Goal: Find specific page/section: Find specific page/section

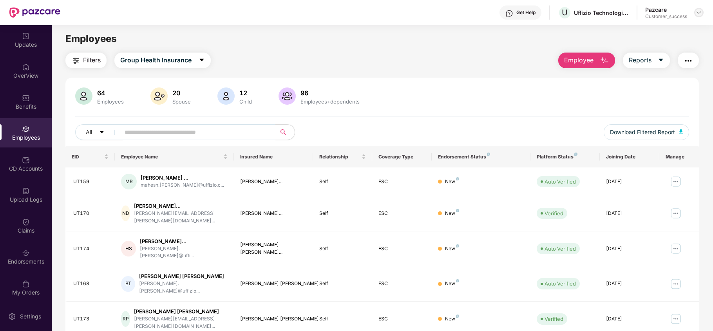
click at [702, 12] on div at bounding box center [698, 12] width 9 height 9
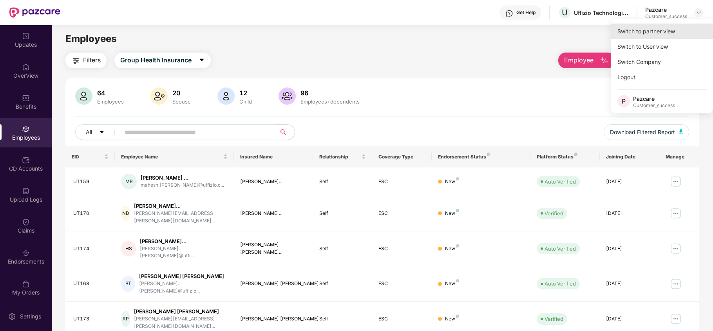
click at [671, 27] on div "Switch to partner view" at bounding box center [662, 31] width 102 height 15
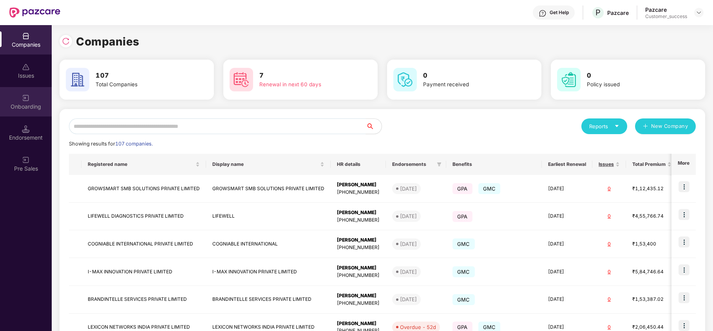
click at [41, 101] on div "Onboarding" at bounding box center [26, 101] width 52 height 29
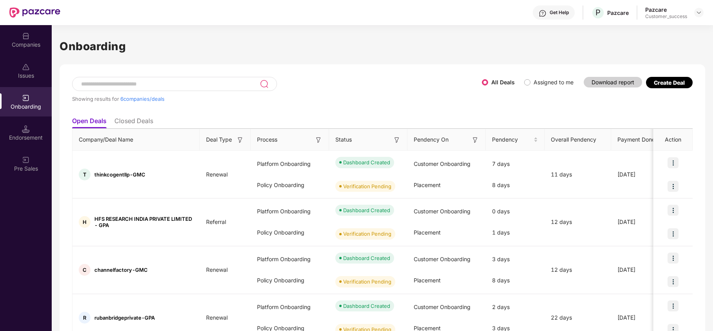
click at [534, 81] on label "Assigned to me" at bounding box center [554, 82] width 40 height 7
click at [531, 82] on span "Assigned to me" at bounding box center [554, 82] width 46 height 9
click at [534, 80] on label "Assigned to me" at bounding box center [554, 82] width 40 height 7
click at [524, 85] on label "Assigned to me" at bounding box center [550, 82] width 53 height 9
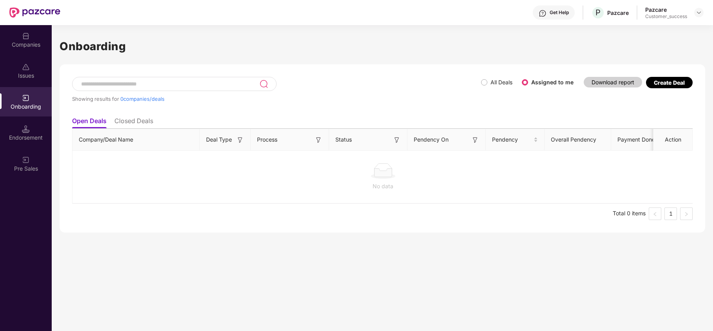
click at [487, 85] on span "All Deals" at bounding box center [501, 82] width 28 height 9
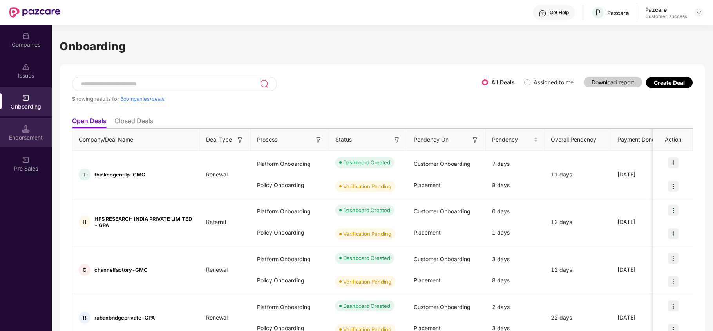
drag, startPoint x: 30, startPoint y: 148, endPoint x: 35, endPoint y: 136, distance: 13.4
click at [35, 136] on div "Endorsement" at bounding box center [26, 138] width 52 height 8
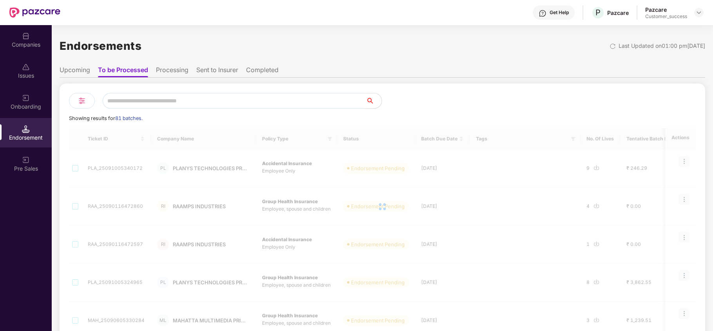
click at [11, 100] on div "Onboarding" at bounding box center [26, 101] width 52 height 29
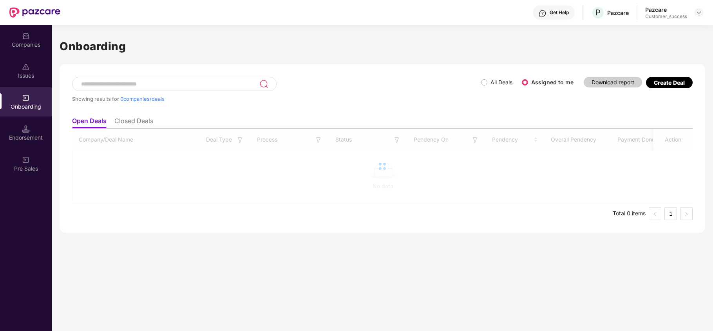
click at [11, 100] on div "Onboarding" at bounding box center [26, 101] width 52 height 29
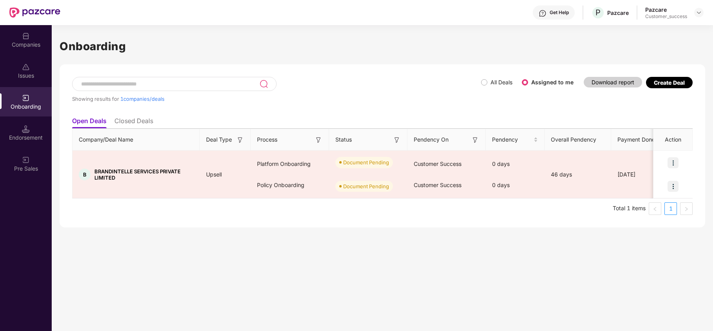
click at [25, 41] on div "Companies" at bounding box center [26, 45] width 52 height 8
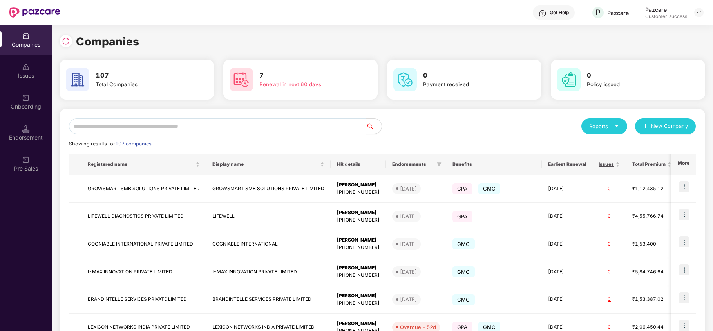
click at [150, 126] on input "text" at bounding box center [217, 126] width 297 height 16
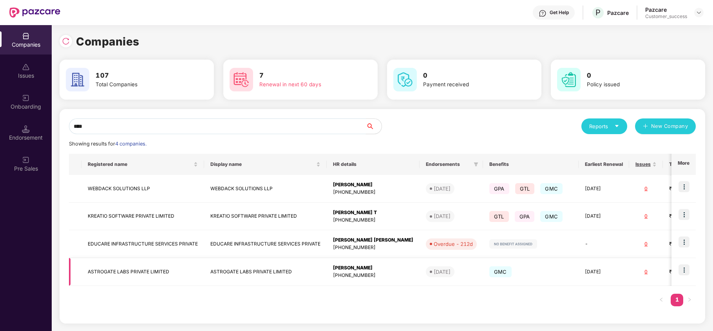
type input "****"
copy td "ASTROGATE LABS PRIVATE LIMITED"
drag, startPoint x: 87, startPoint y: 272, endPoint x: 170, endPoint y: 270, distance: 83.1
click at [170, 270] on td "ASTROGATE LABS PRIVATE LIMITED" at bounding box center [143, 272] width 123 height 28
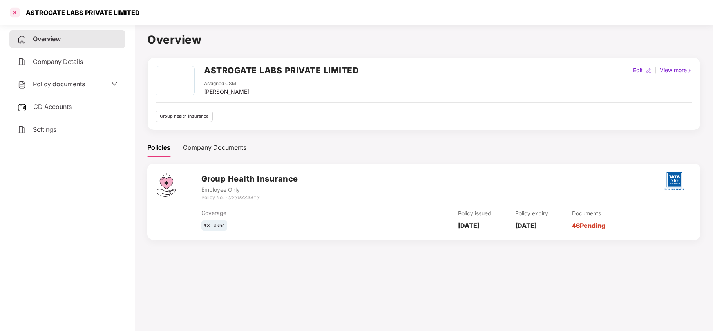
click at [14, 13] on div at bounding box center [15, 12] width 13 height 13
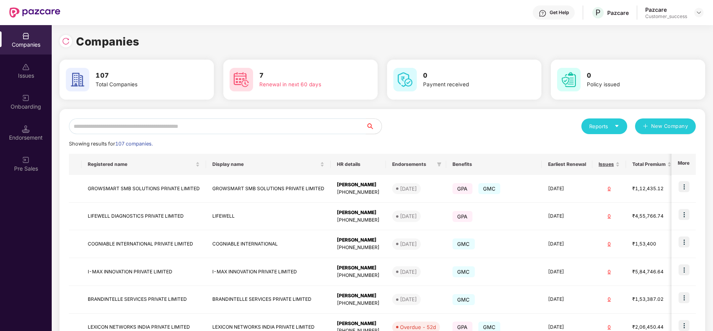
click at [110, 126] on input "text" at bounding box center [217, 126] width 297 height 16
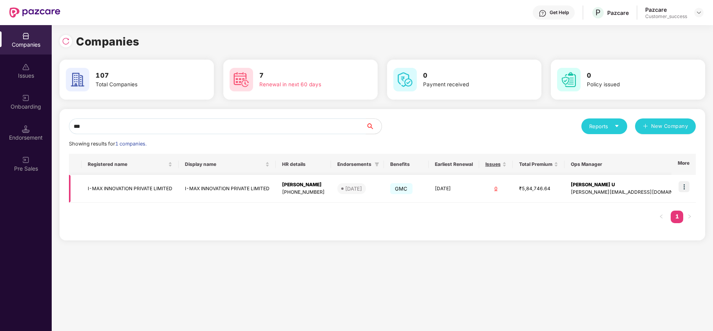
scroll to position [0, 0]
type input "*"
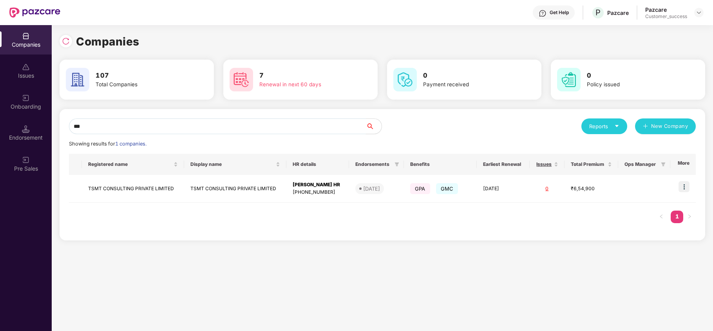
type input "***"
